Goal: Task Accomplishment & Management: Use online tool/utility

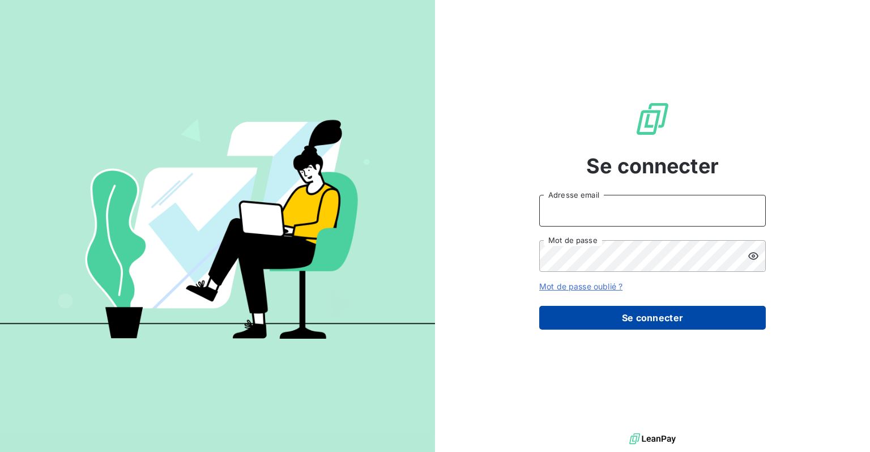
type input "[EMAIL_ADDRESS][DOMAIN_NAME]"
click at [683, 323] on button "Se connecter" at bounding box center [652, 318] width 227 height 24
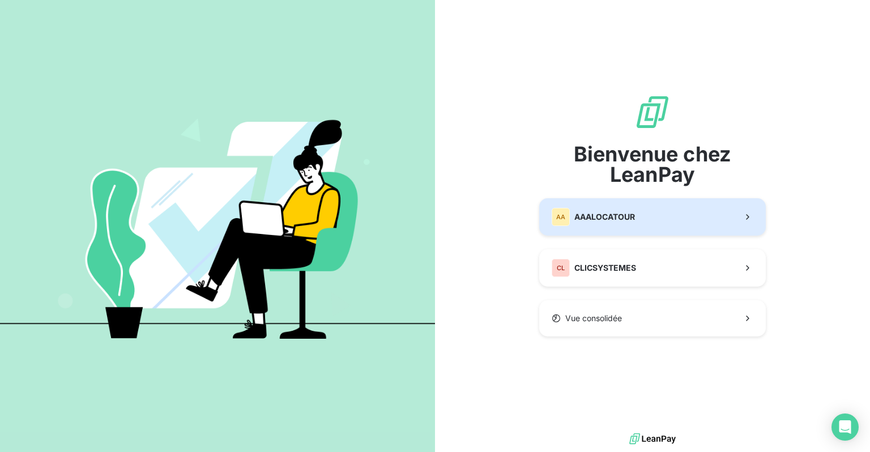
click at [610, 222] on span "AAALOCATOUR" at bounding box center [605, 216] width 61 height 11
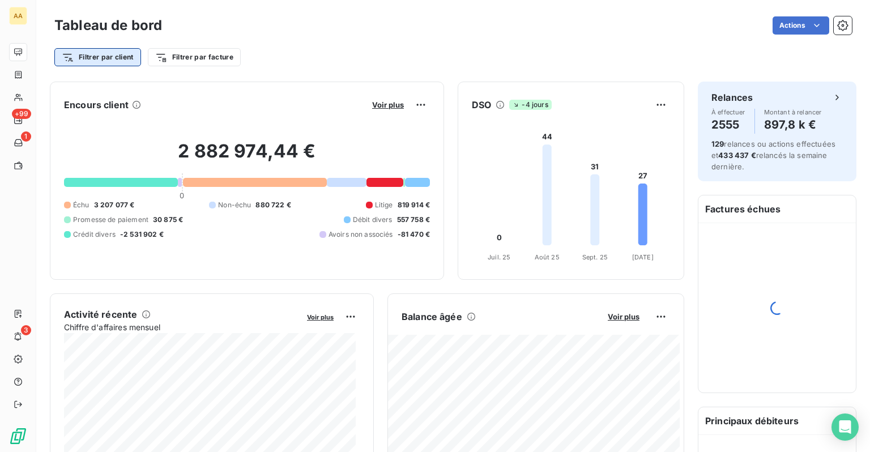
click at [107, 61] on html "AA +99 1 3 Tableau de bord Actions Filtrer par client Filtrer par facture Encou…" at bounding box center [435, 226] width 870 height 452
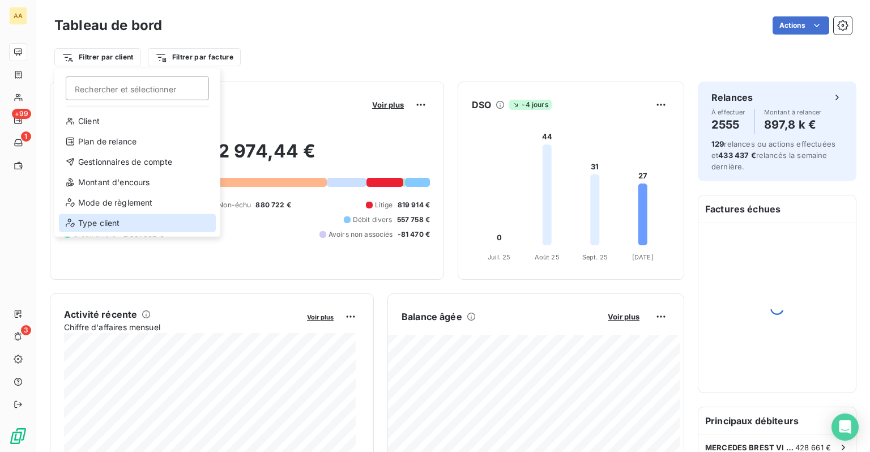
click at [107, 222] on div "Type client" at bounding box center [137, 223] width 157 height 18
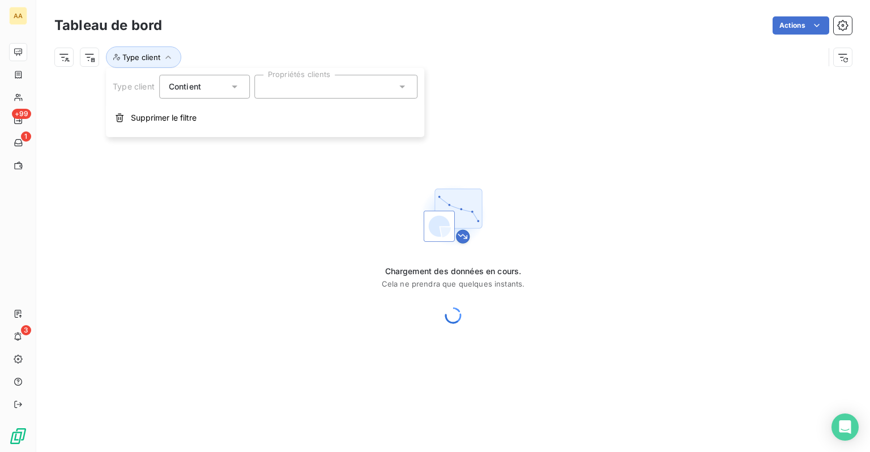
click at [274, 92] on div at bounding box center [335, 87] width 163 height 24
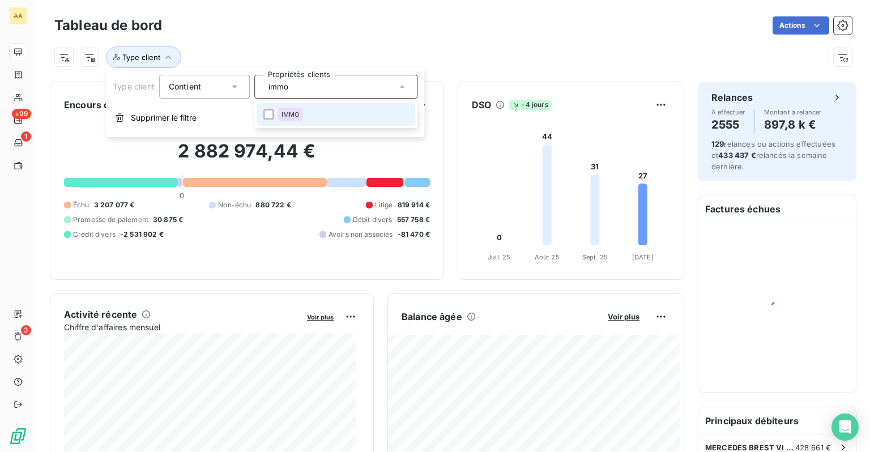
type input "immo"
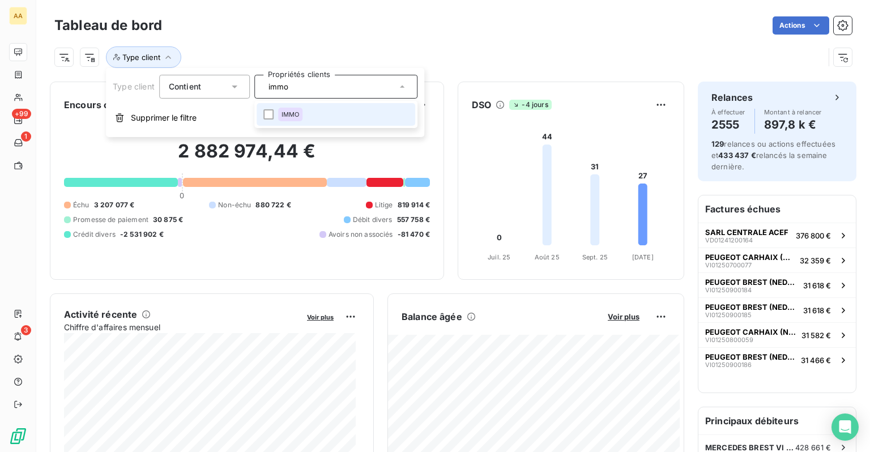
click at [315, 112] on li "IMMO" at bounding box center [336, 114] width 159 height 23
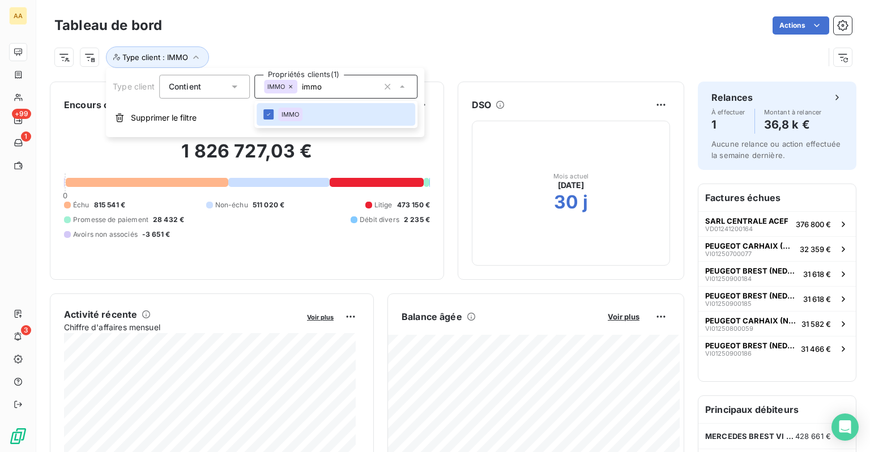
click at [365, 40] on div "Type client : IMMO" at bounding box center [453, 52] width 798 height 31
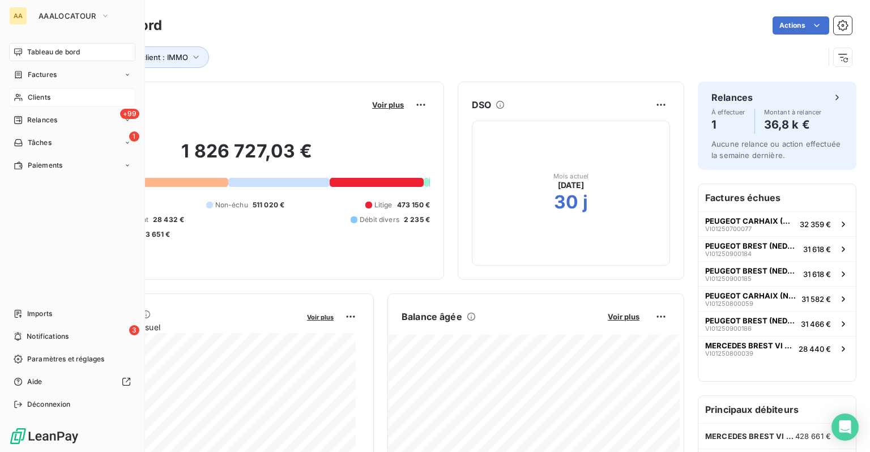
click at [21, 96] on icon at bounding box center [19, 97] width 10 height 9
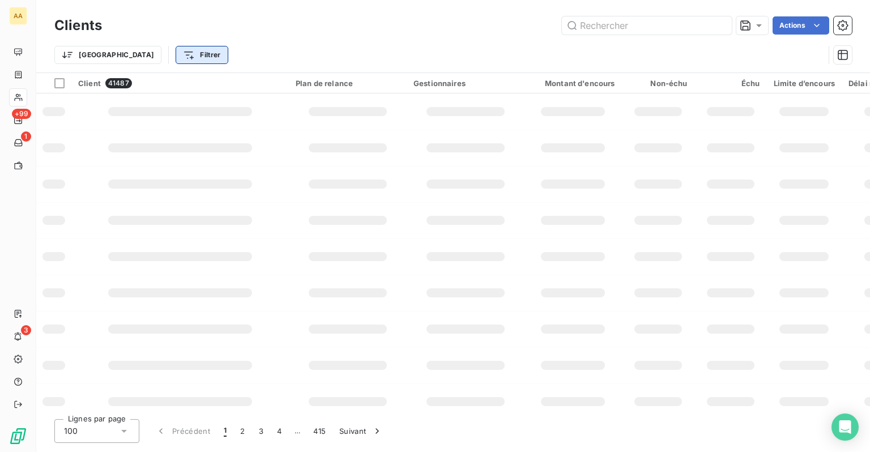
click at [104, 58] on div "[GEOGRAPHIC_DATA]" at bounding box center [111, 55] width 114 height 18
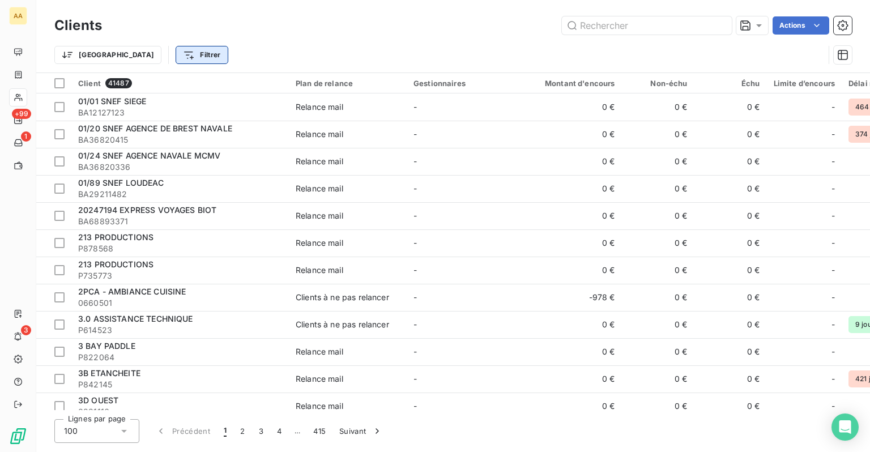
click at [138, 53] on html "AA +99 1 3 Clients Actions Trier Filtrer Client 41487 Plan de relance Gestionna…" at bounding box center [435, 226] width 870 height 452
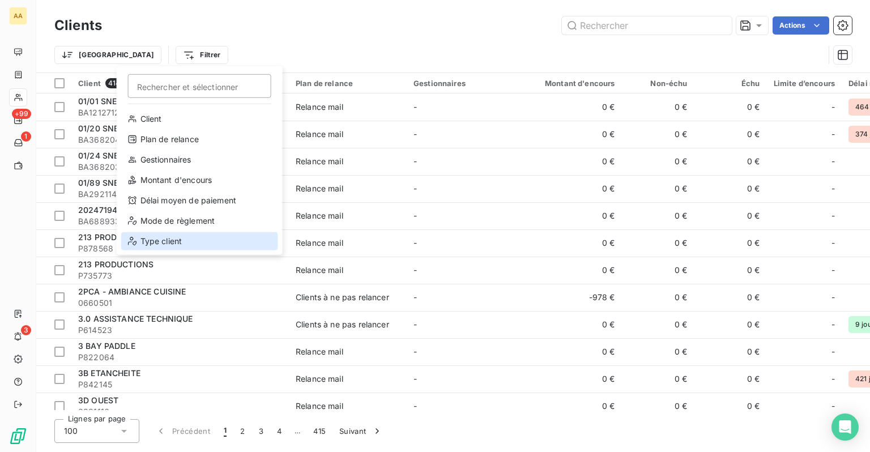
click at [159, 244] on div "Type client" at bounding box center [199, 241] width 157 height 18
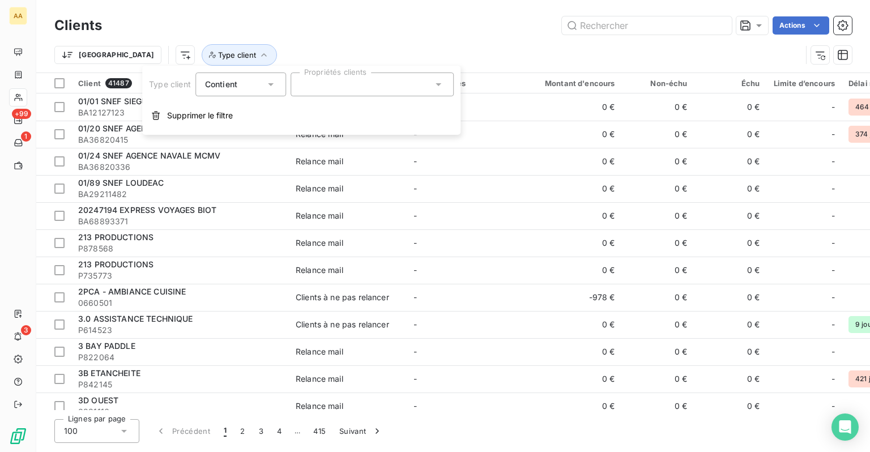
click at [334, 85] on div at bounding box center [372, 85] width 163 height 24
type input "immo"
click at [333, 101] on li "IMMO" at bounding box center [372, 112] width 159 height 23
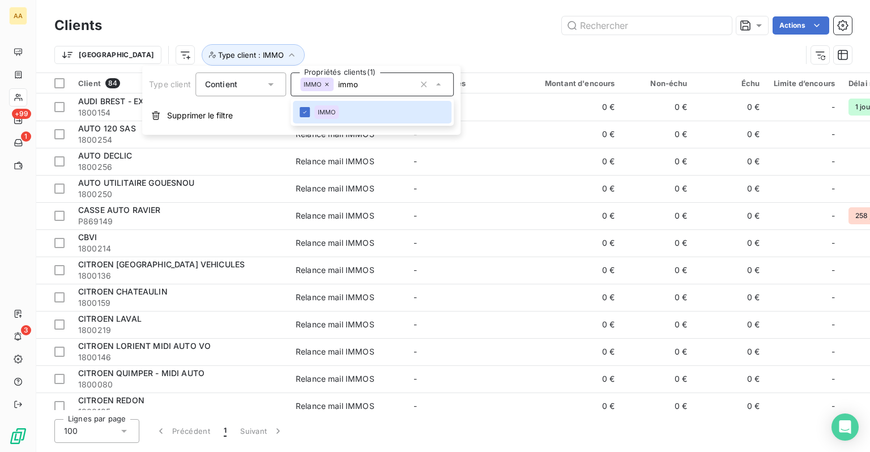
click at [371, 32] on div "Actions" at bounding box center [484, 25] width 737 height 18
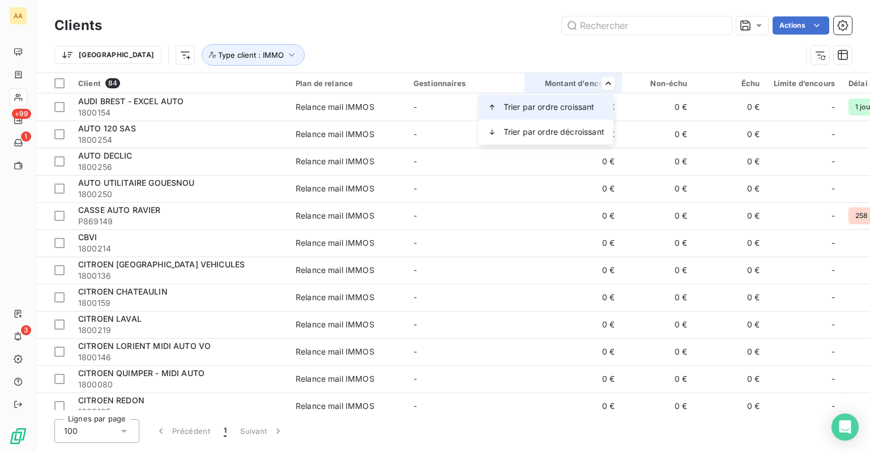
click at [538, 113] on div "Trier par ordre croissant" at bounding box center [546, 107] width 135 height 25
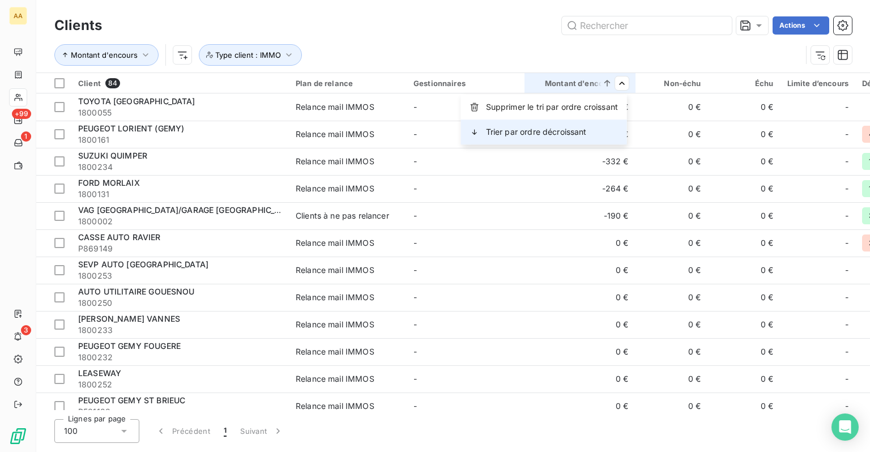
click at [549, 129] on span "Trier par ordre décroissant" at bounding box center [536, 131] width 101 height 11
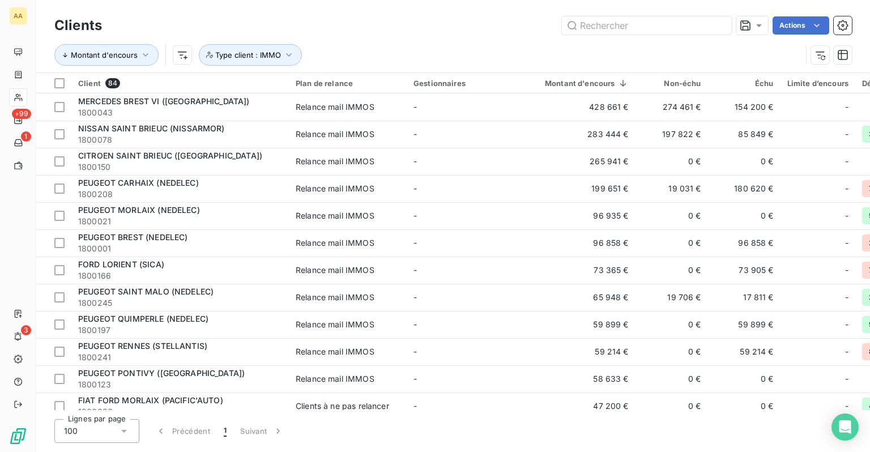
click at [852, 52] on div "Clients Actions Montant d'encours Type client : IMMO" at bounding box center [453, 36] width 834 height 73
click at [849, 54] on button "button" at bounding box center [843, 55] width 18 height 18
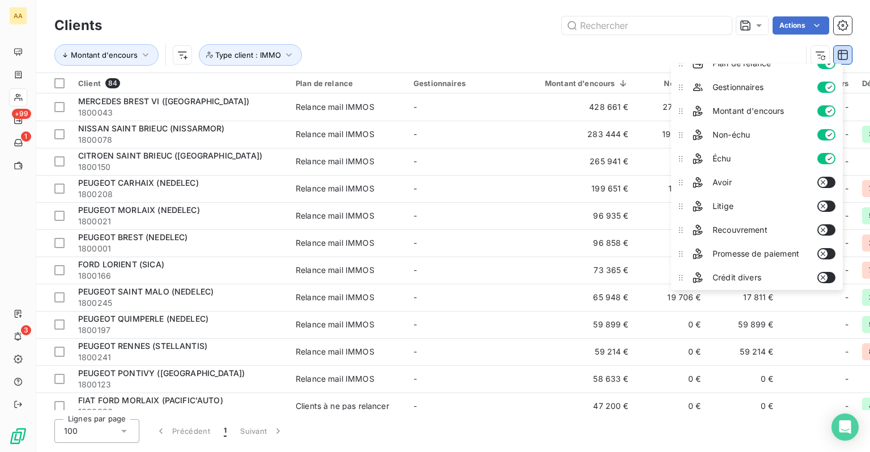
scroll to position [57, 0]
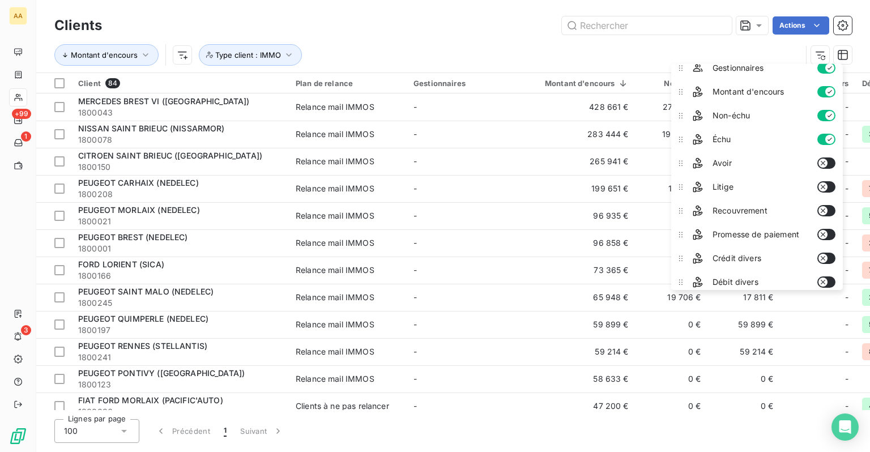
click at [823, 185] on icon "button" at bounding box center [823, 186] width 9 height 9
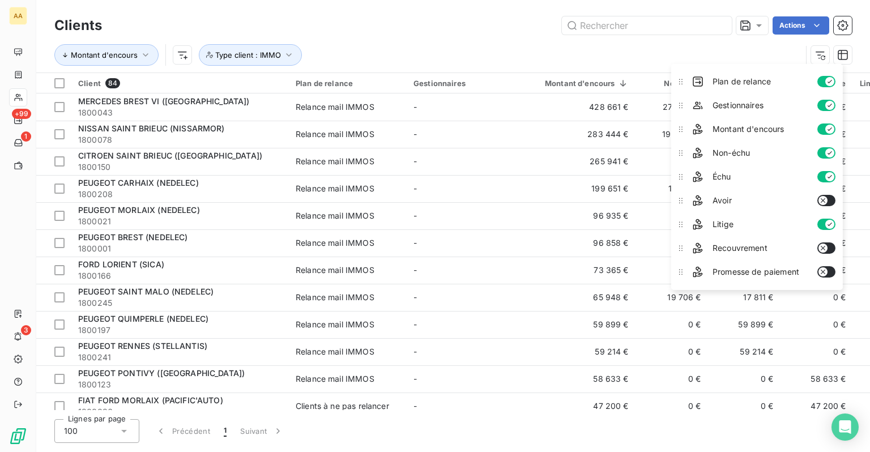
scroll to position [0, 0]
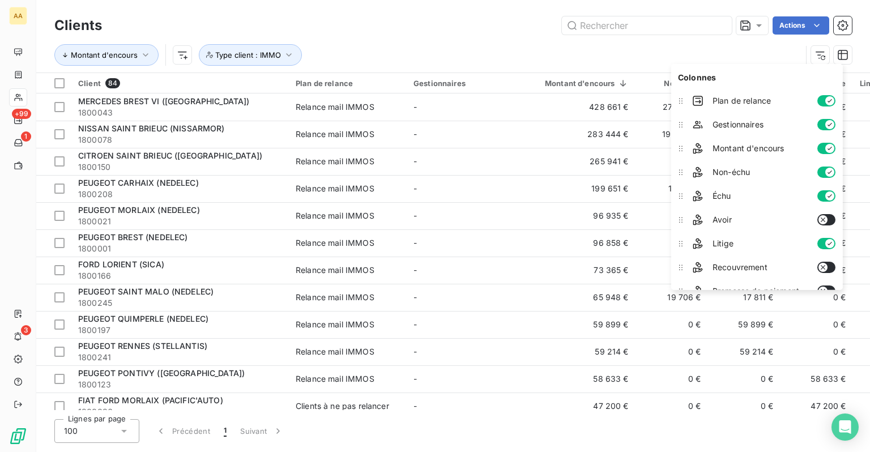
click at [825, 128] on button "button" at bounding box center [827, 124] width 18 height 11
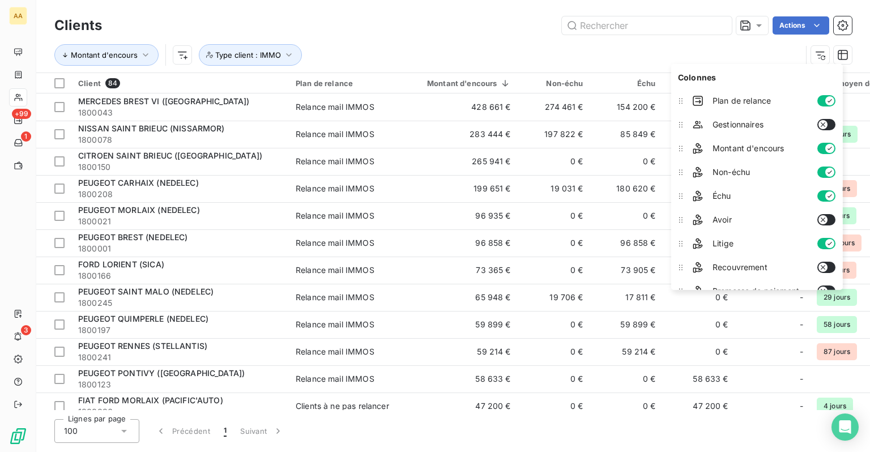
click at [610, 49] on div "Montant d'encours Type client : IMMO" at bounding box center [427, 55] width 747 height 22
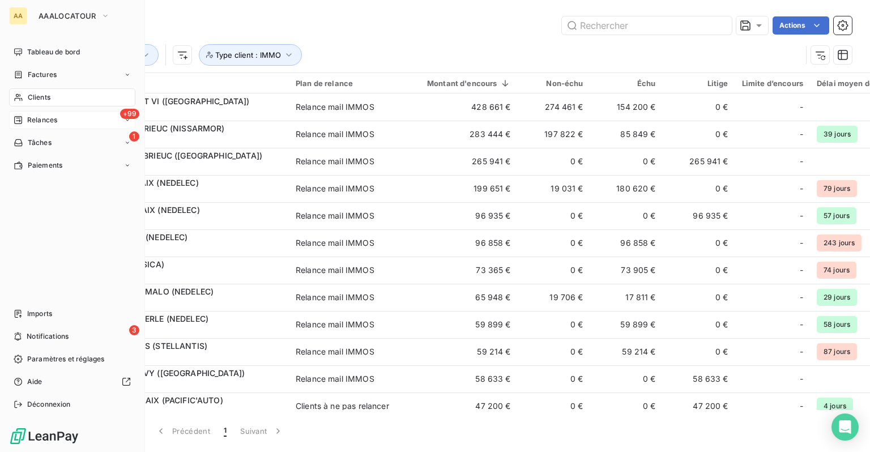
click at [29, 120] on span "Relances" at bounding box center [42, 120] width 30 height 10
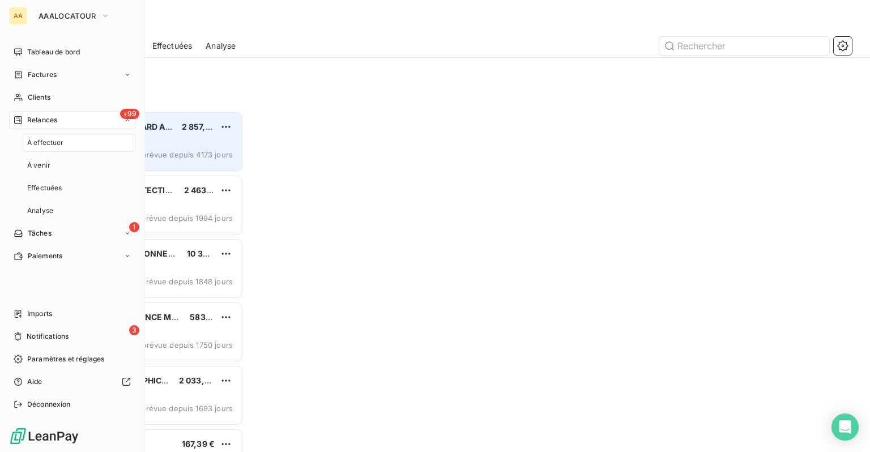
scroll to position [333, 180]
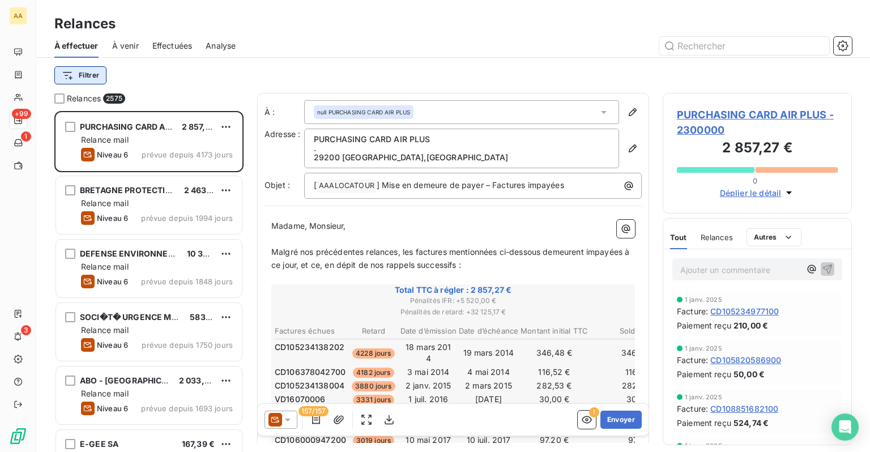
click at [97, 75] on html "AA +99 1 3 Relances À effectuer À venir Effectuées Analyse Filtrer Relances 257…" at bounding box center [435, 226] width 870 height 452
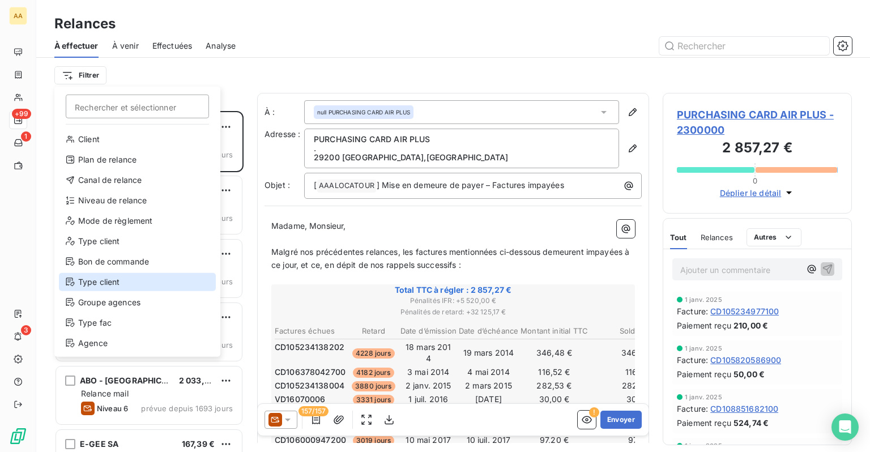
click at [112, 289] on div "Type client" at bounding box center [137, 282] width 157 height 18
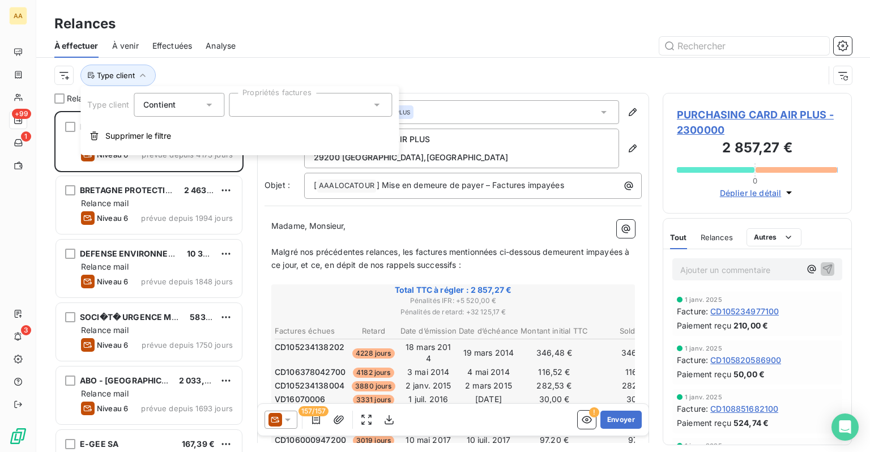
click at [277, 108] on div at bounding box center [310, 105] width 163 height 24
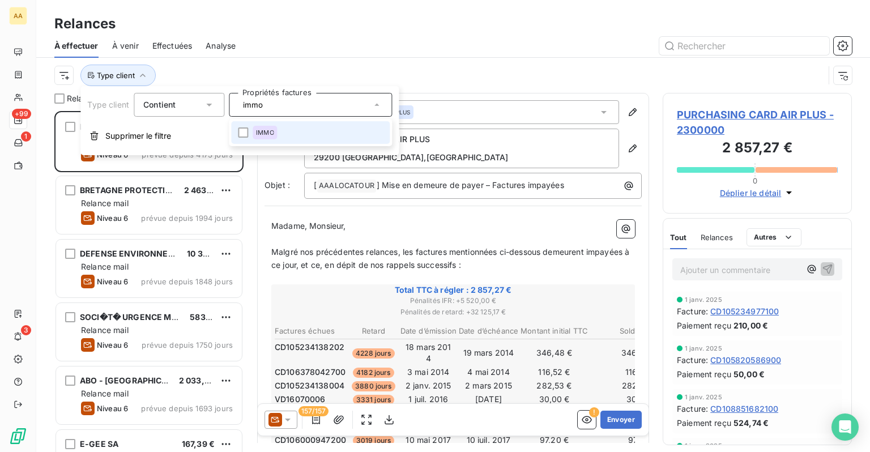
type input "immo"
click at [267, 130] on span "IMMO" at bounding box center [265, 132] width 18 height 7
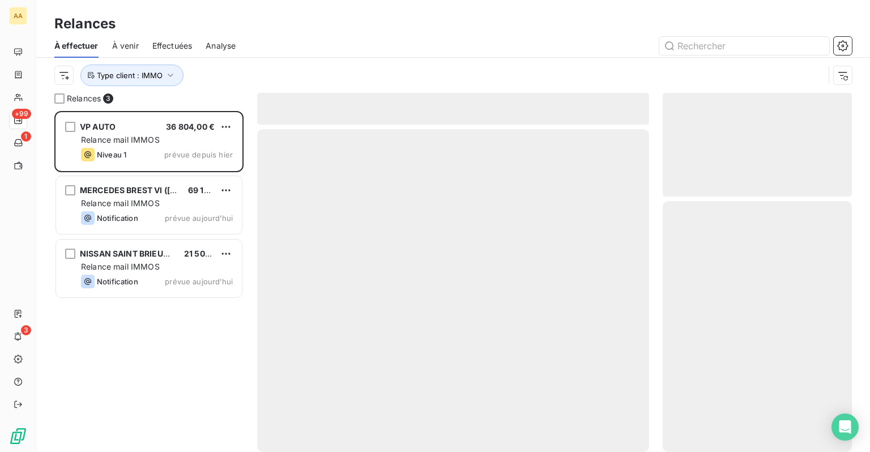
click at [369, 49] on div at bounding box center [550, 46] width 603 height 18
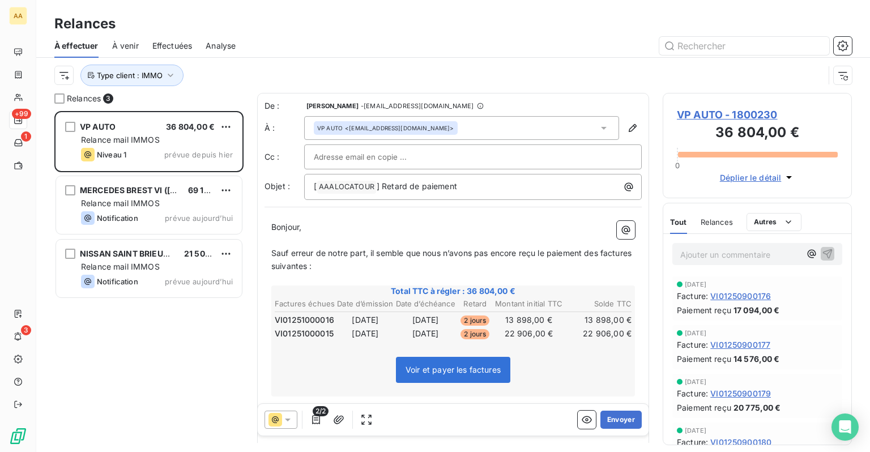
click at [315, 73] on div "Type client : IMMO" at bounding box center [439, 76] width 770 height 22
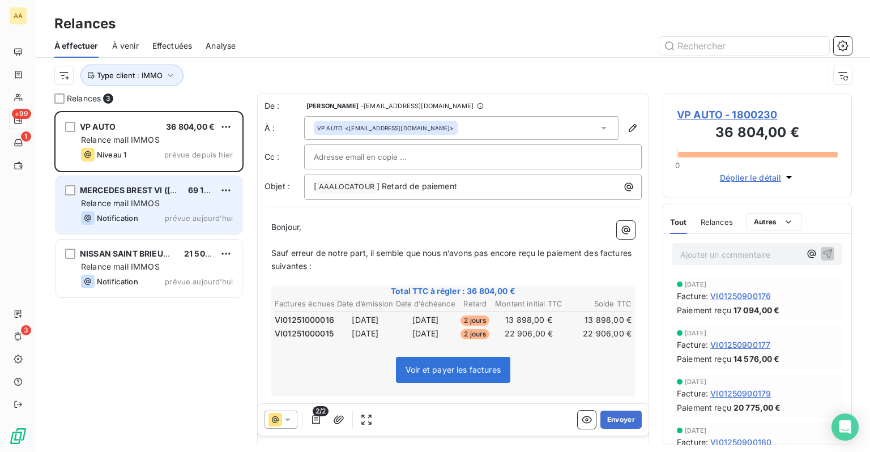
click at [172, 192] on div "MERCEDES BREST VI ([GEOGRAPHIC_DATA]) 69 120,00 €" at bounding box center [157, 190] width 152 height 10
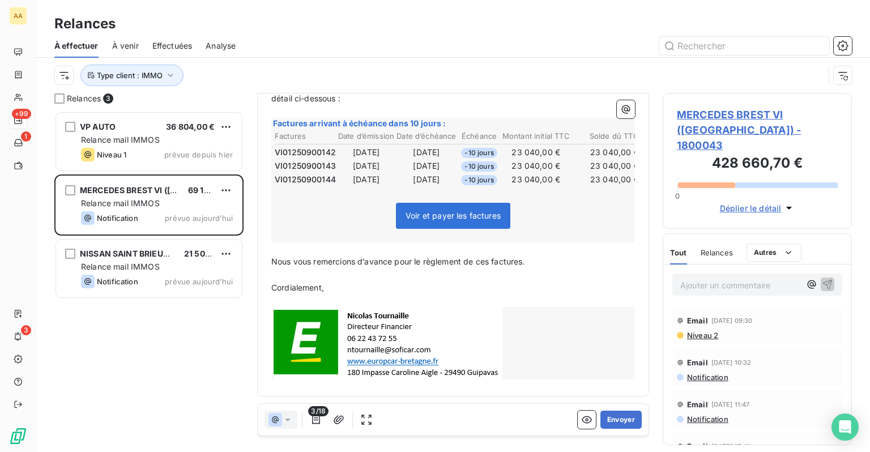
scroll to position [199, 0]
click at [602, 422] on button "Envoyer" at bounding box center [621, 420] width 41 height 18
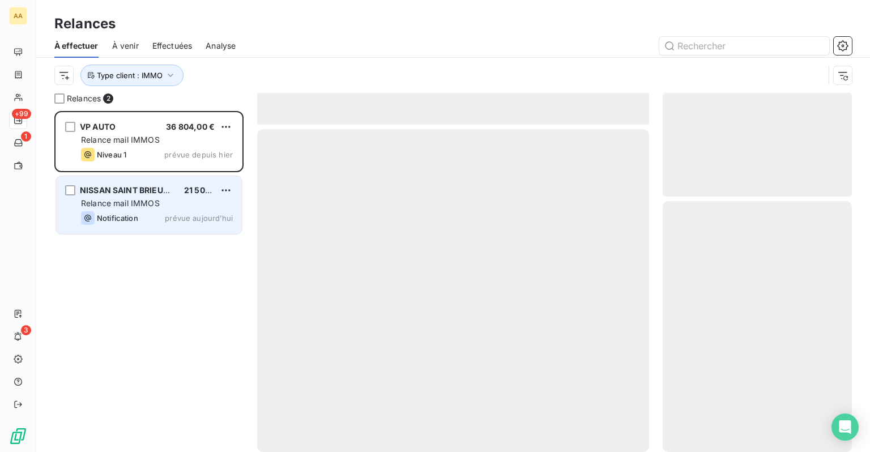
click at [157, 196] on div "NISSAN SAINT BRIEUC (NISSARMOR) 21 500,00 € Relance mail IMMOS Notification pré…" at bounding box center [149, 205] width 186 height 58
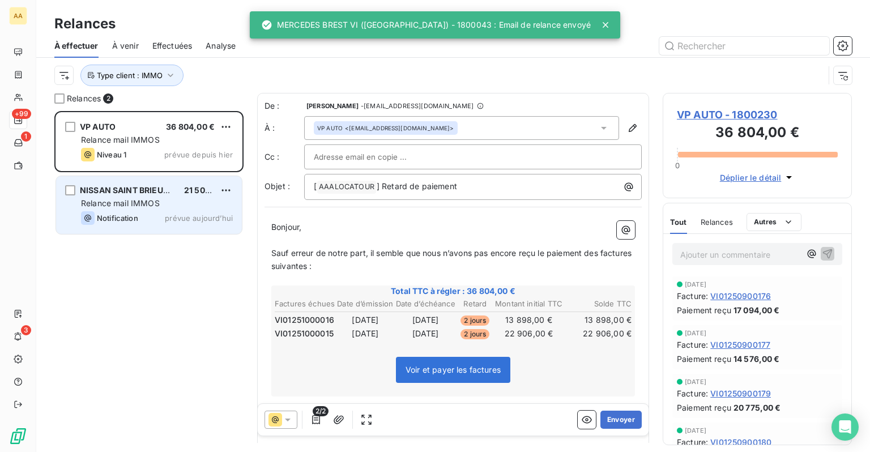
click at [152, 200] on span "Relance mail IMMOS" at bounding box center [120, 203] width 79 height 10
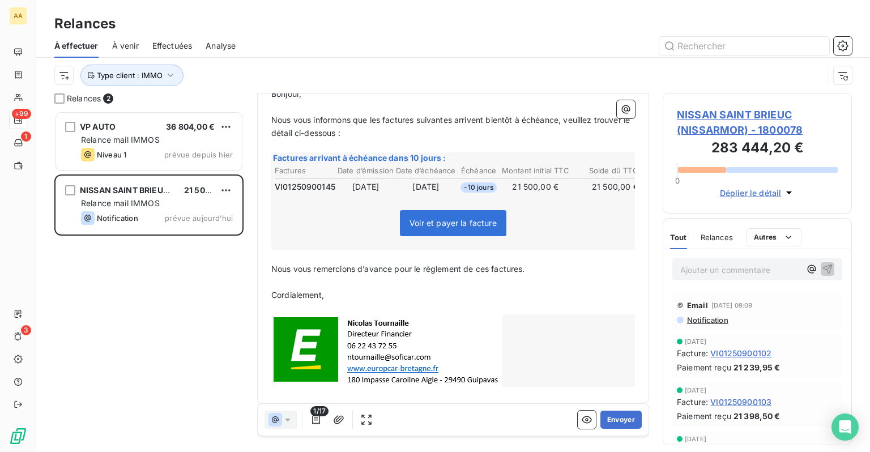
scroll to position [150, 0]
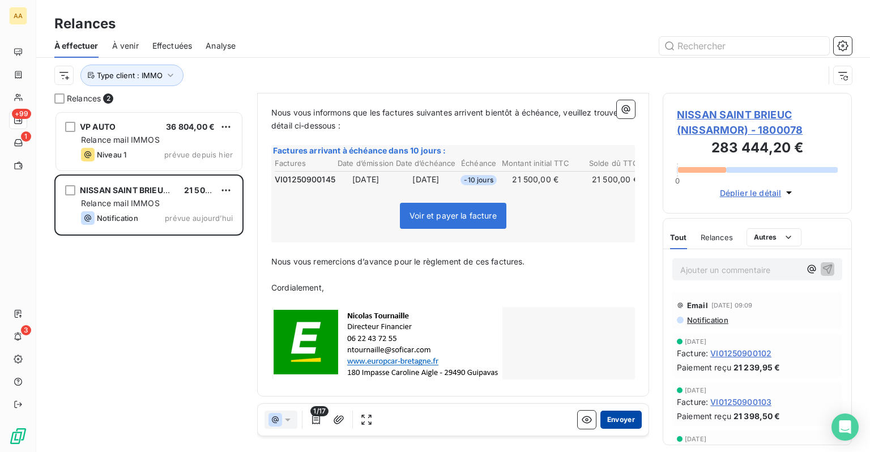
click at [612, 420] on button "Envoyer" at bounding box center [621, 420] width 41 height 18
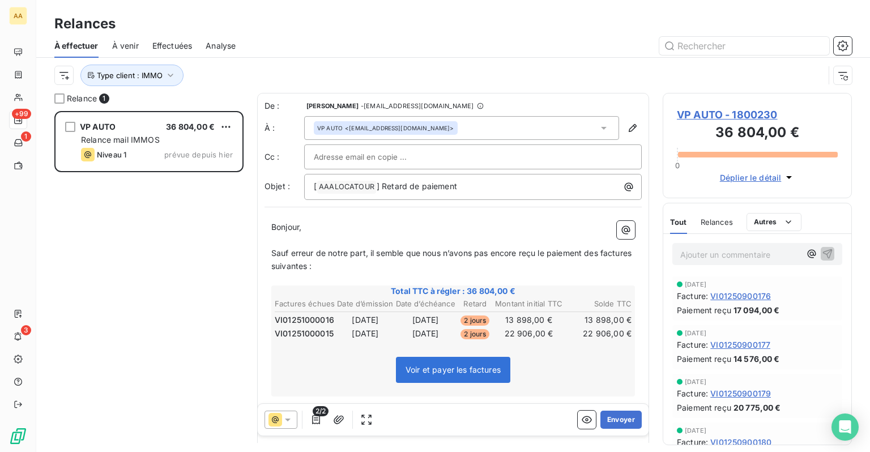
click at [736, 112] on span "VP AUTO - 1800230" at bounding box center [757, 114] width 161 height 15
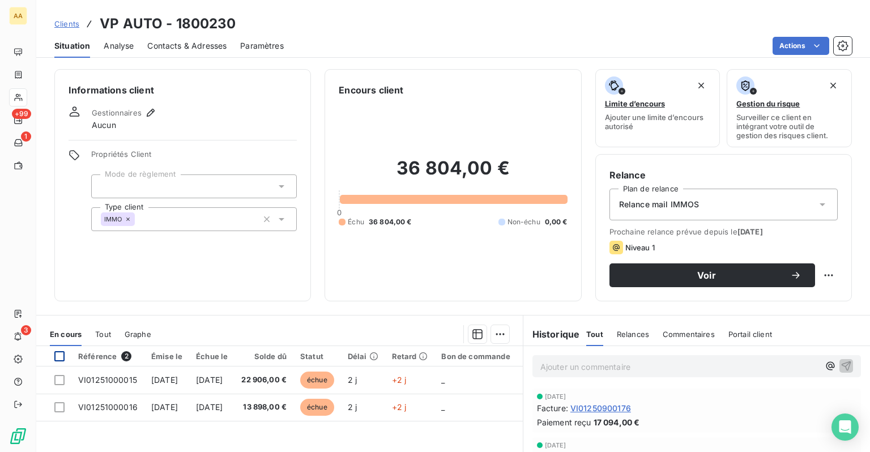
click at [61, 357] on div at bounding box center [59, 356] width 10 height 10
click at [499, 334] on html "AA +99 1 3 Clients VP AUTO - 1800230 Situation Analyse Contacts & Adresses Para…" at bounding box center [435, 226] width 870 height 452
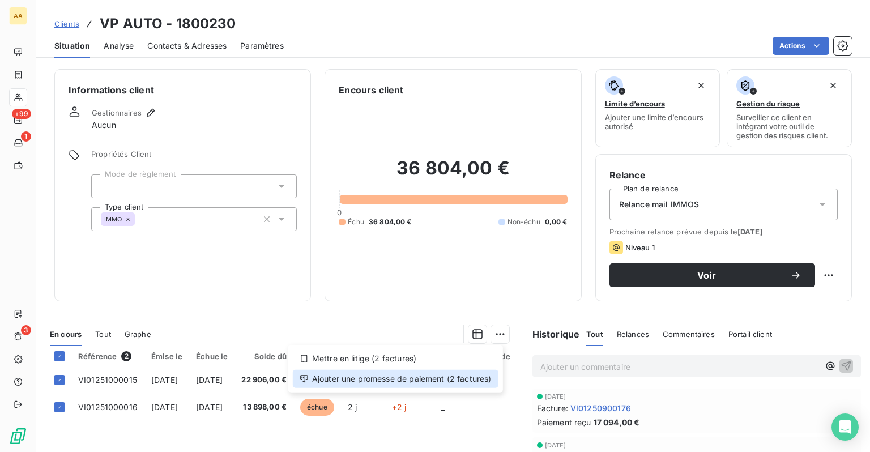
click at [376, 380] on div "Ajouter une promesse de paiement (2 factures)" at bounding box center [396, 379] width 206 height 18
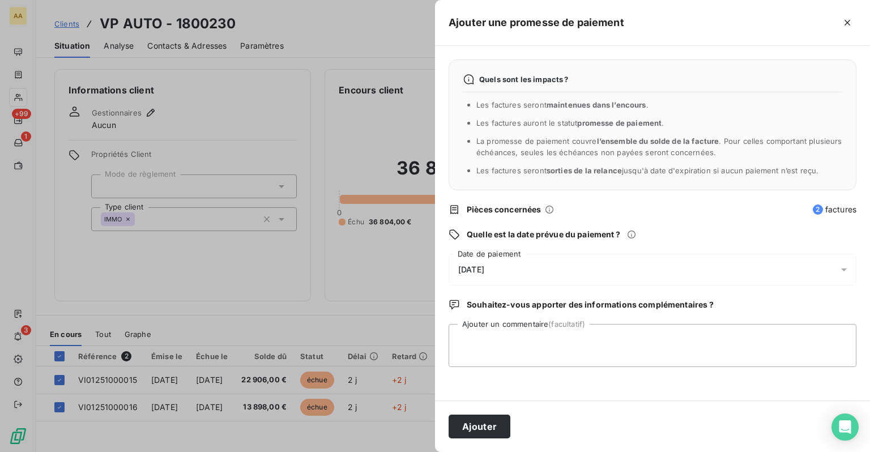
click at [526, 269] on div "[DATE]" at bounding box center [653, 270] width 408 height 32
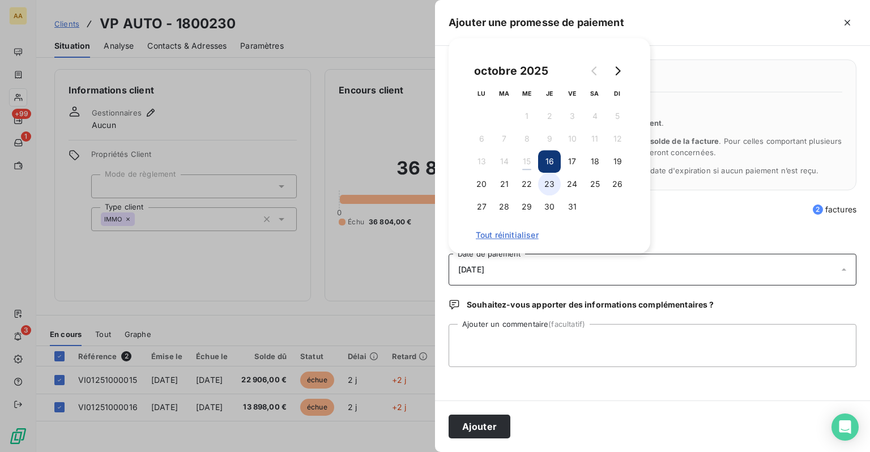
click at [549, 185] on button "23" at bounding box center [549, 184] width 23 height 23
click at [417, 312] on div at bounding box center [435, 226] width 870 height 452
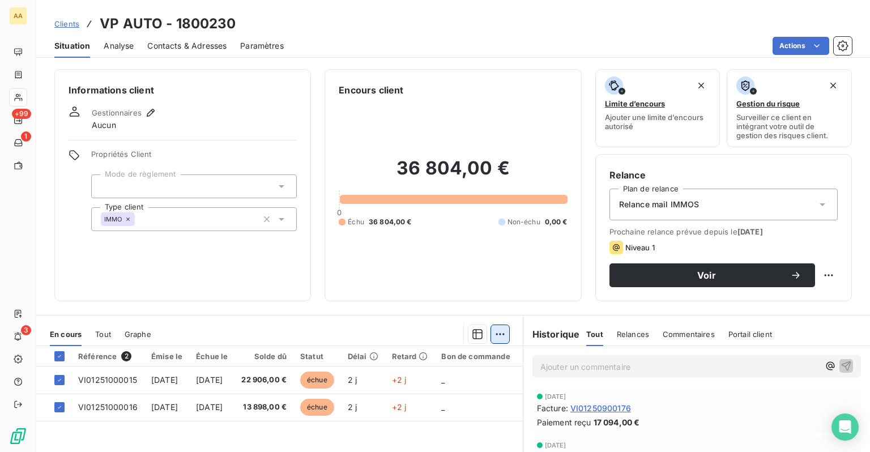
click at [496, 335] on html "AA +99 1 3 Clients VP AUTO - 1800230 Situation Analyse Contacts & Adresses Para…" at bounding box center [435, 226] width 870 height 452
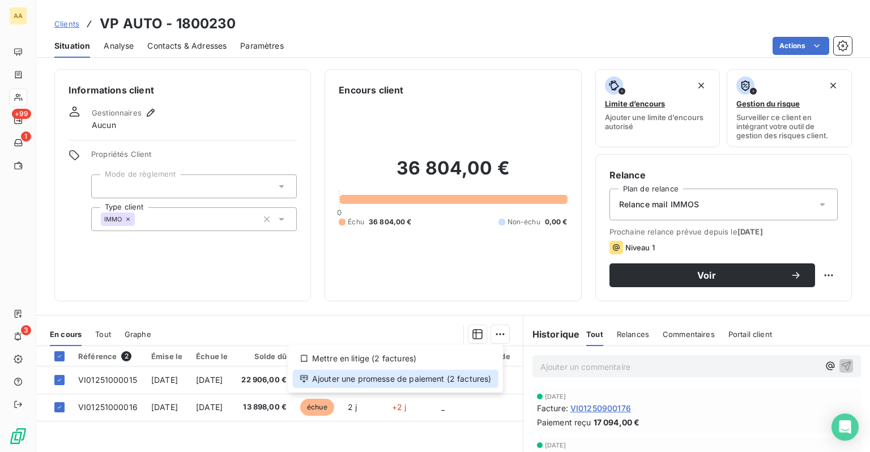
click at [383, 385] on div "Ajouter une promesse de paiement (2 factures)" at bounding box center [396, 379] width 206 height 18
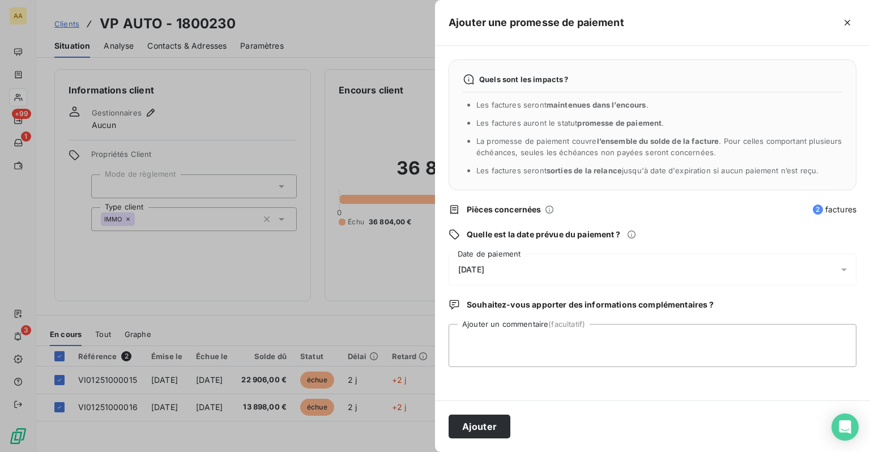
click at [518, 257] on div "[DATE]" at bounding box center [653, 270] width 408 height 32
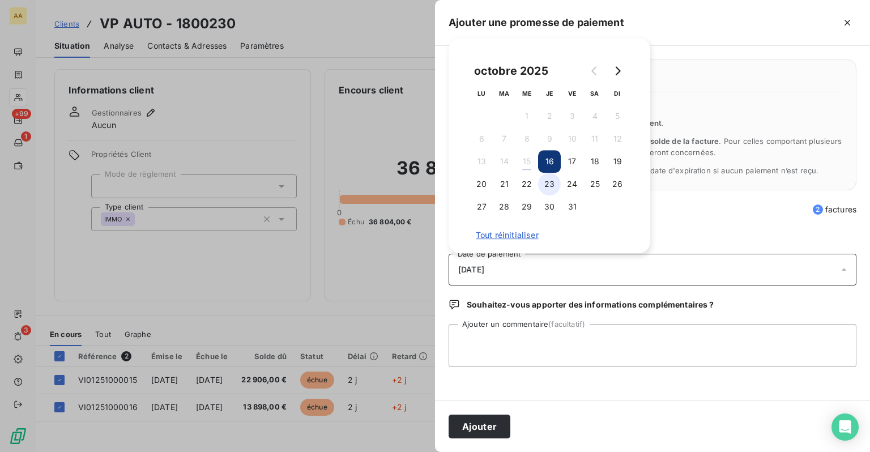
click at [553, 184] on button "23" at bounding box center [549, 184] width 23 height 23
click at [562, 408] on div "Ajouter" at bounding box center [652, 427] width 435 height 52
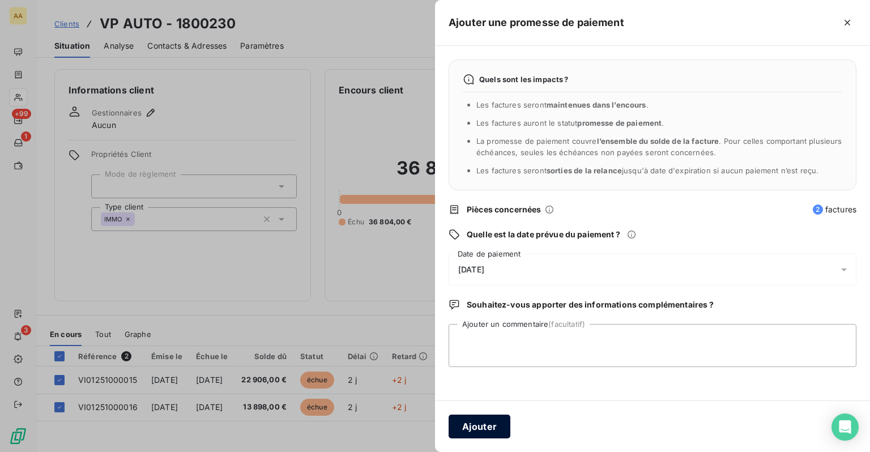
click at [478, 425] on button "Ajouter" at bounding box center [480, 427] width 62 height 24
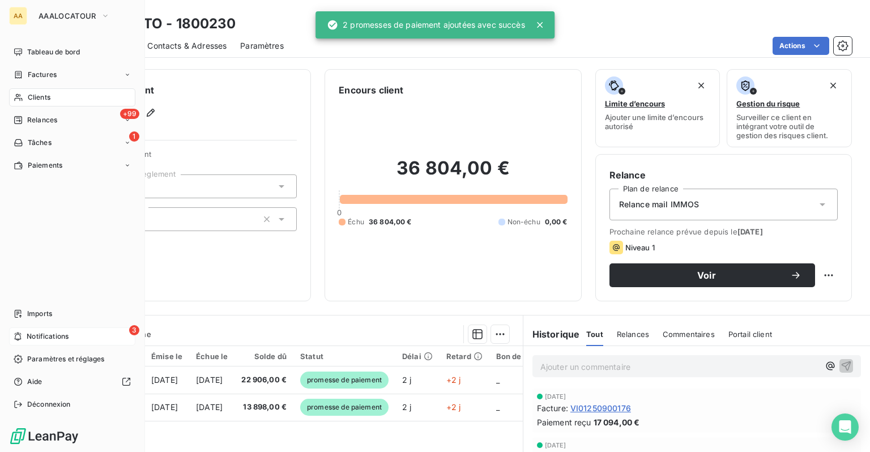
click at [40, 332] on span "Notifications" at bounding box center [48, 337] width 42 height 10
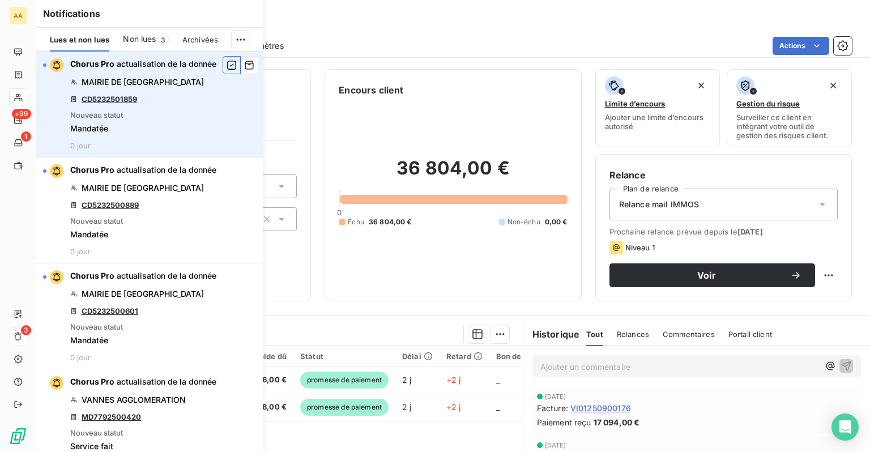
click at [227, 69] on icon "button" at bounding box center [232, 65] width 10 height 11
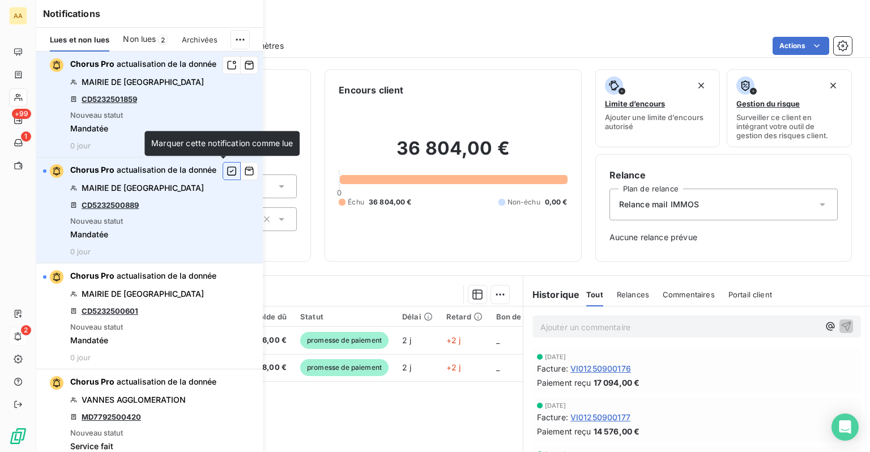
click at [227, 171] on icon "button" at bounding box center [232, 170] width 10 height 11
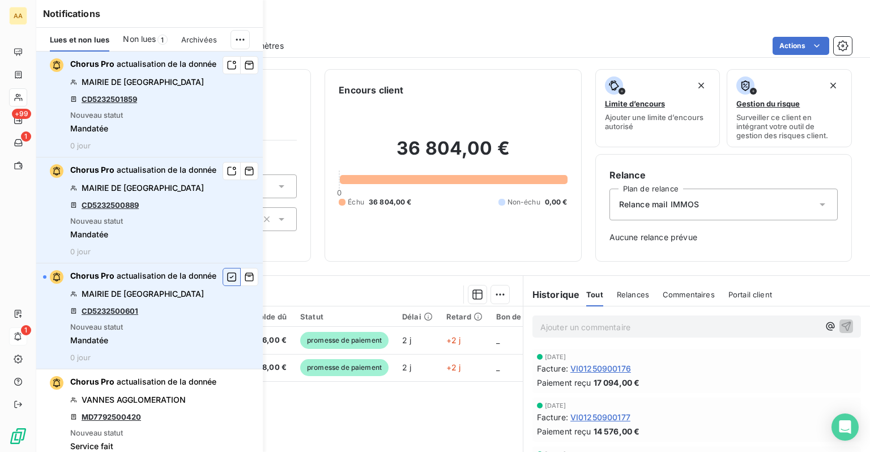
click at [227, 277] on icon "button" at bounding box center [231, 277] width 9 height 9
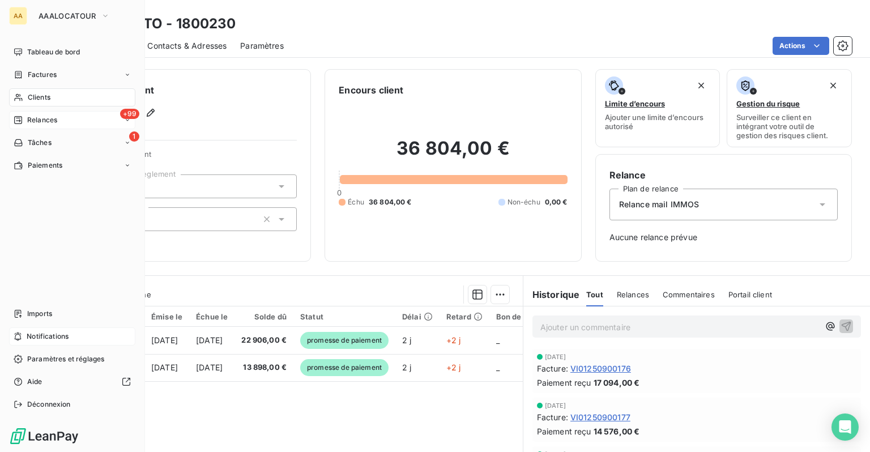
click at [37, 123] on span "Relances" at bounding box center [42, 120] width 30 height 10
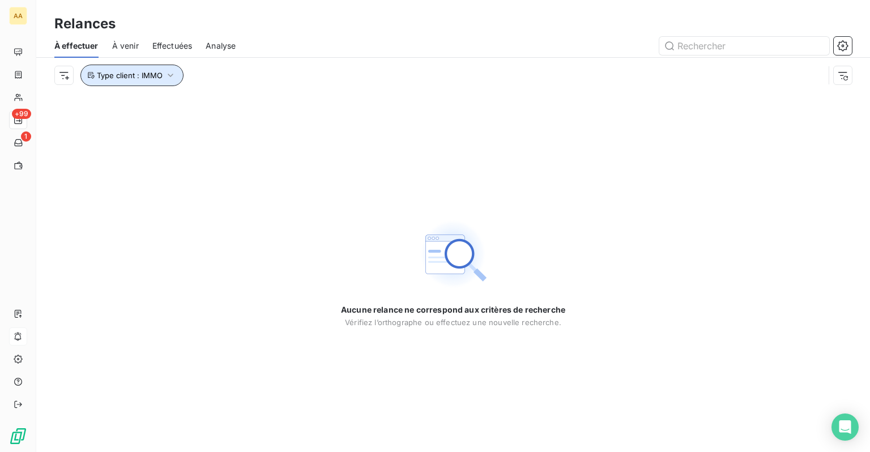
click at [160, 76] on span "Type client : IMMO" at bounding box center [130, 75] width 66 height 9
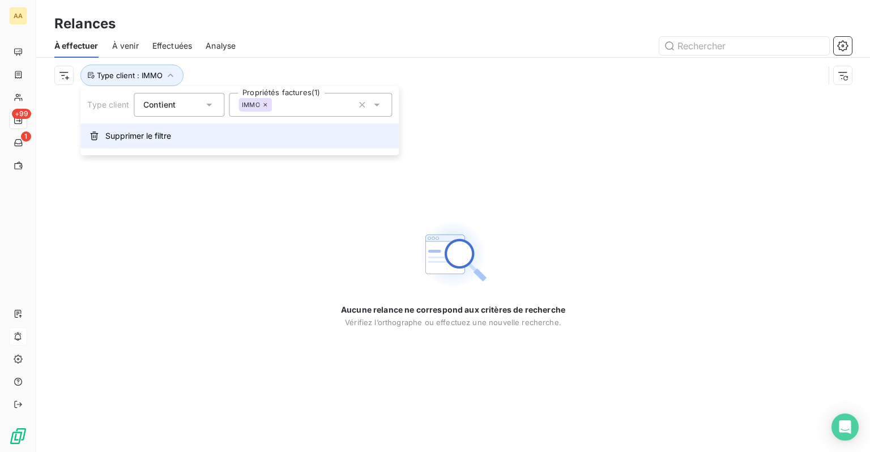
click at [154, 137] on span "Supprimer le filtre" at bounding box center [138, 135] width 66 height 11
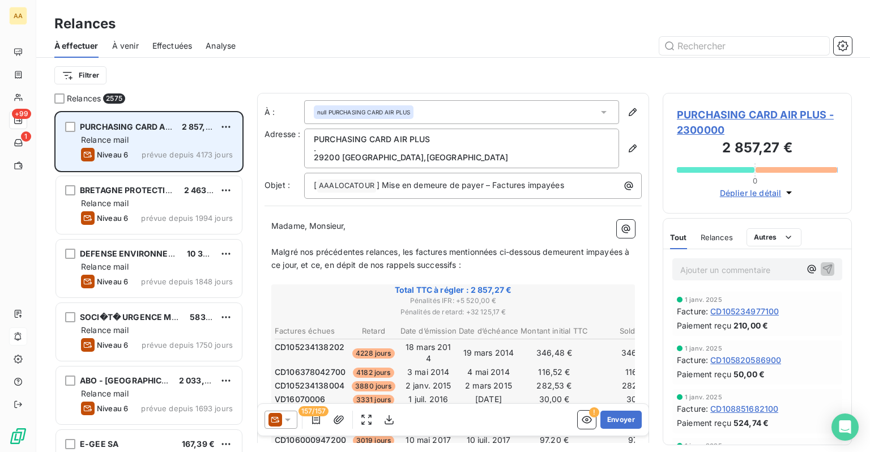
scroll to position [333, 180]
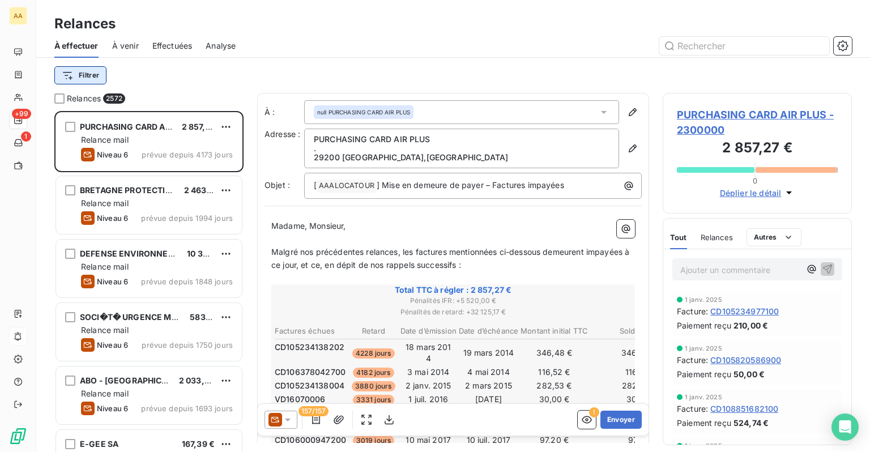
click at [93, 78] on html "AA +99 1 Relances À effectuer À venir Effectuées Analyse Filtrer Relances 2572 …" at bounding box center [435, 226] width 870 height 452
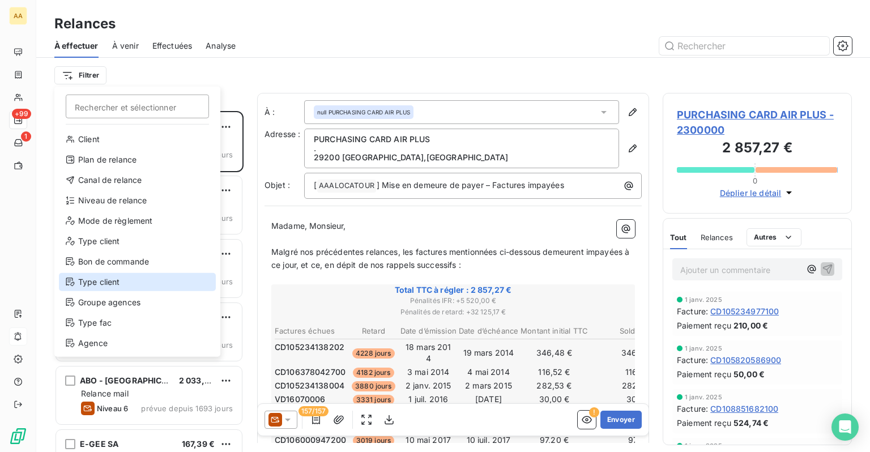
click at [105, 288] on div "Type client" at bounding box center [137, 282] width 157 height 18
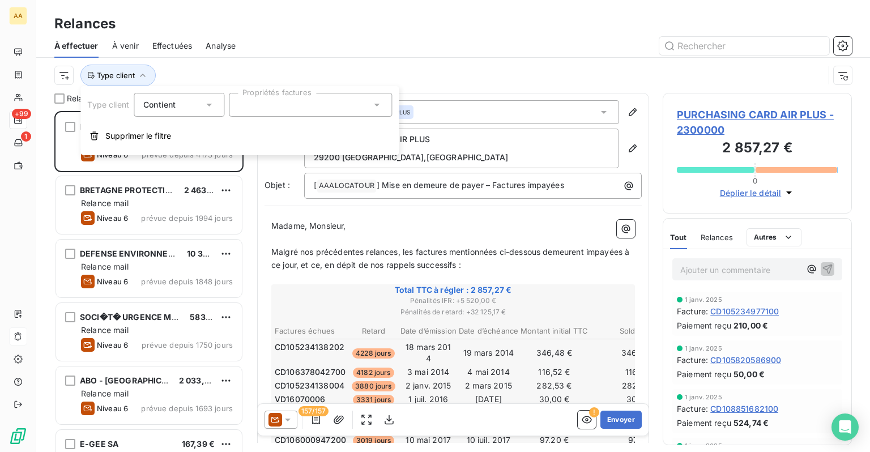
click at [254, 107] on div at bounding box center [310, 105] width 163 height 24
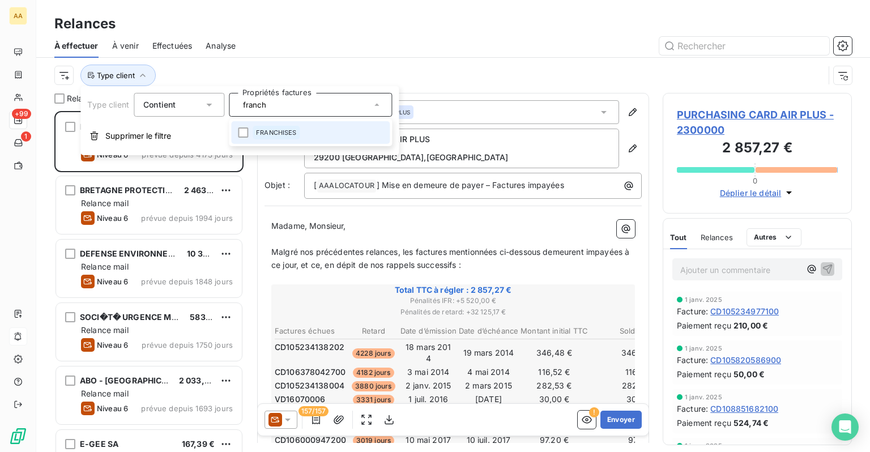
type input "franch"
click at [261, 128] on div "FRANCHISES" at bounding box center [277, 133] width 48 height 14
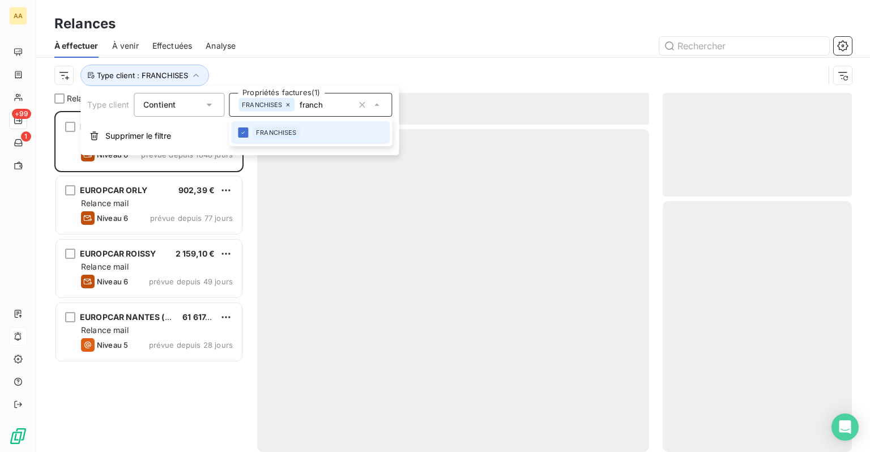
scroll to position [333, 180]
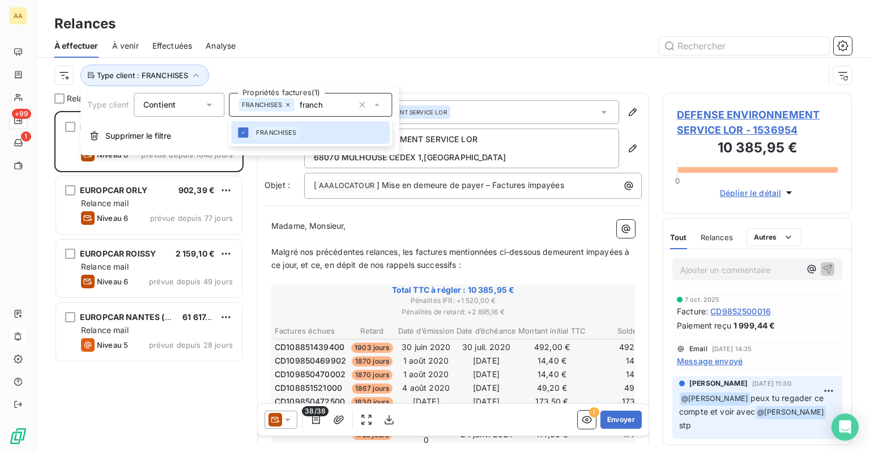
click at [349, 58] on div "Type client : FRANCHISES" at bounding box center [453, 75] width 798 height 35
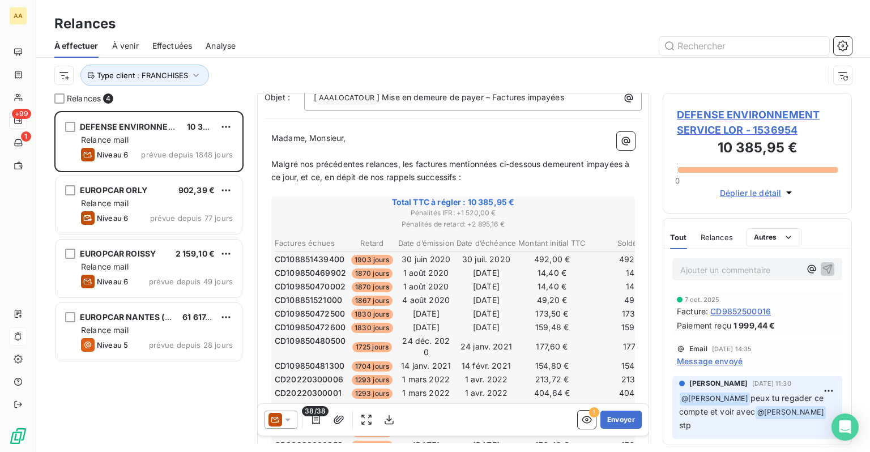
scroll to position [0, 0]
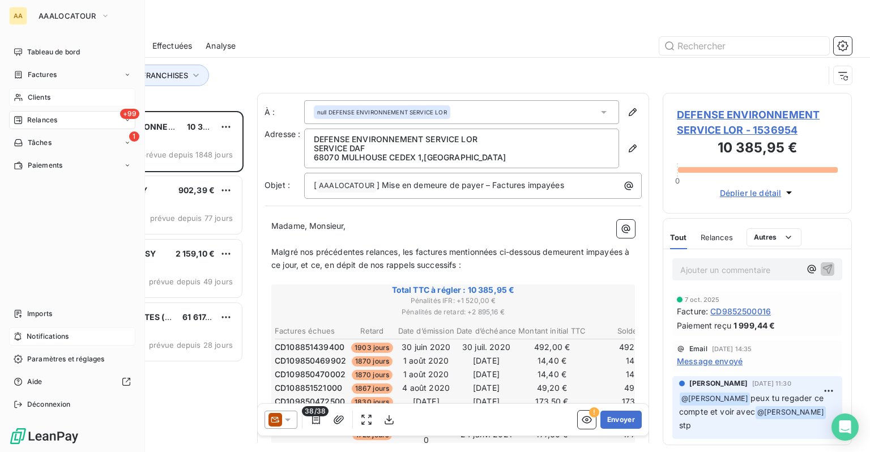
click at [26, 101] on div "Clients" at bounding box center [72, 97] width 126 height 18
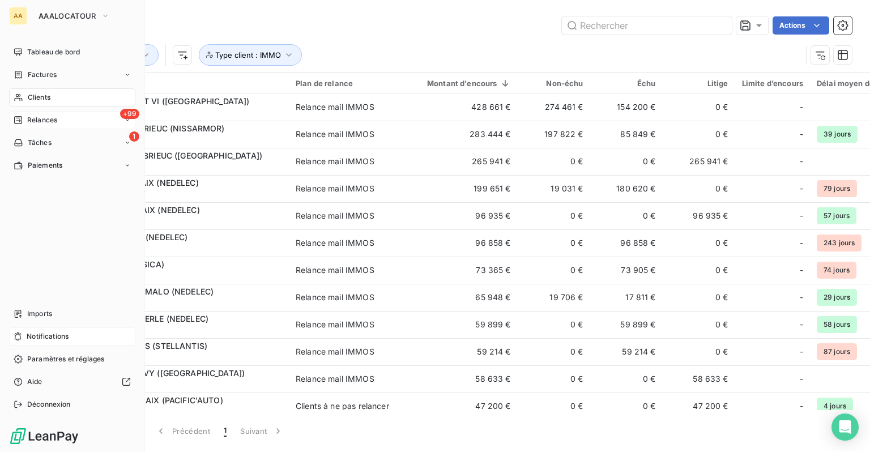
click at [54, 121] on span "Relances" at bounding box center [42, 120] width 30 height 10
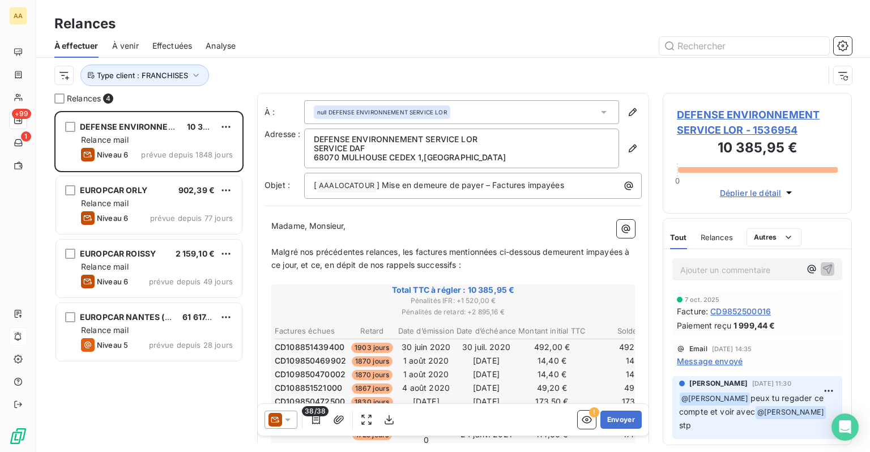
scroll to position [333, 180]
click at [224, 51] on div "Analyse" at bounding box center [221, 46] width 30 height 24
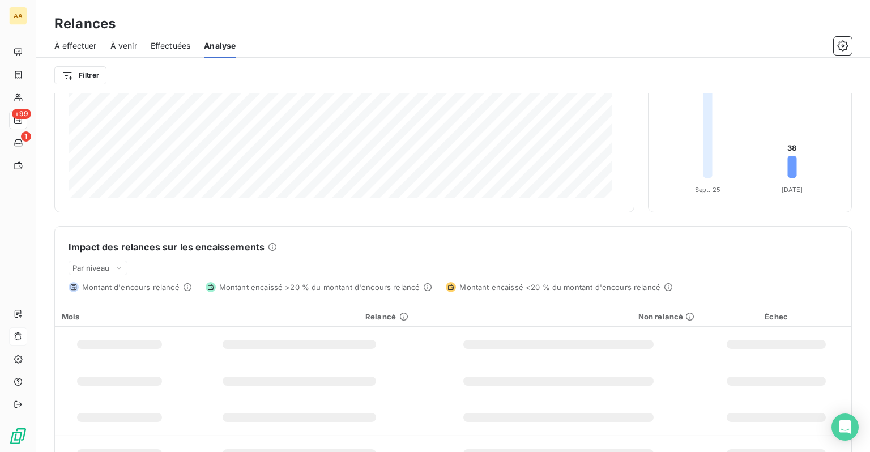
scroll to position [170, 0]
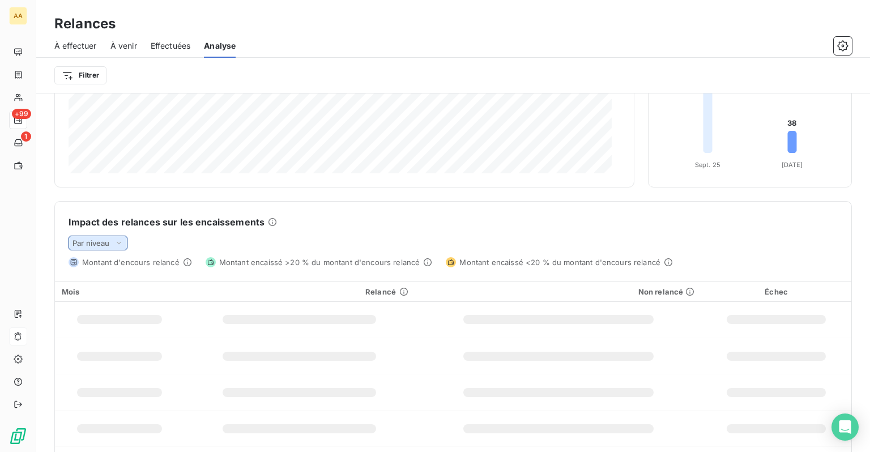
click at [95, 246] on span "Par niveau" at bounding box center [91, 243] width 37 height 9
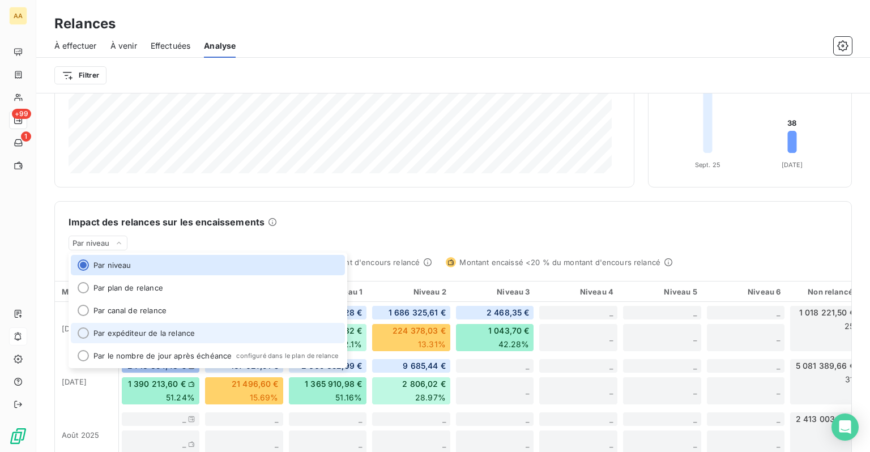
click at [125, 328] on li "Par expéditeur de la relance" at bounding box center [208, 333] width 274 height 20
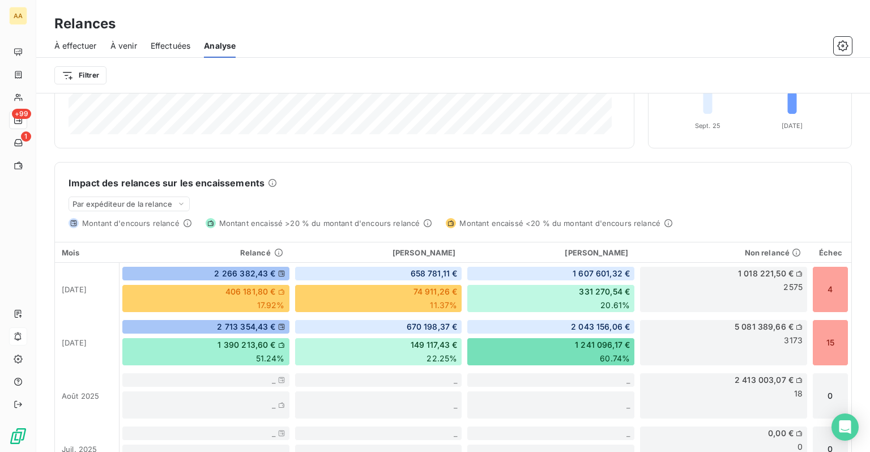
scroll to position [227, 0]
